Goal: Information Seeking & Learning: Learn about a topic

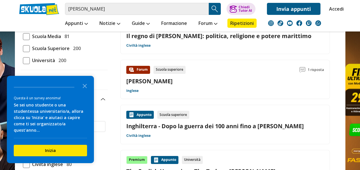
scroll to position [79, 0]
click at [84, 91] on icon "Close the survey" at bounding box center [84, 85] width 11 height 11
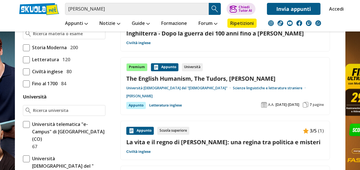
scroll to position [171, 0]
click at [222, 78] on link "The English Humanism, The Tudors, [PERSON_NAME]" at bounding box center [224, 78] width 197 height 8
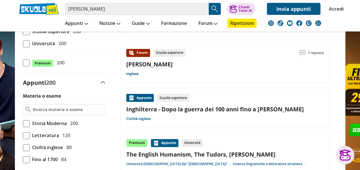
scroll to position [81, 0]
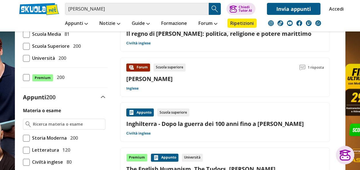
click at [146, 80] on link "Elisabeth I" at bounding box center [149, 79] width 46 height 8
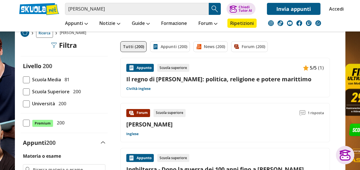
scroll to position [36, 0]
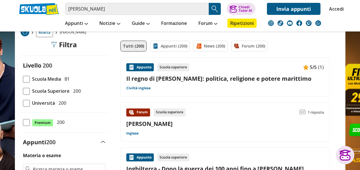
click at [136, 131] on link "Inglese" at bounding box center [132, 133] width 12 height 5
click at [171, 49] on link "Appunti (200)" at bounding box center [170, 46] width 40 height 11
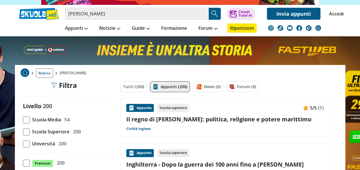
scroll to position [70, 0]
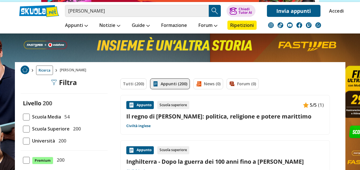
click at [142, 114] on link "Il regno di [PERSON_NAME]: politica, religione e potere marittimo" at bounding box center [224, 116] width 197 height 8
